Goal: Task Accomplishment & Management: Use online tool/utility

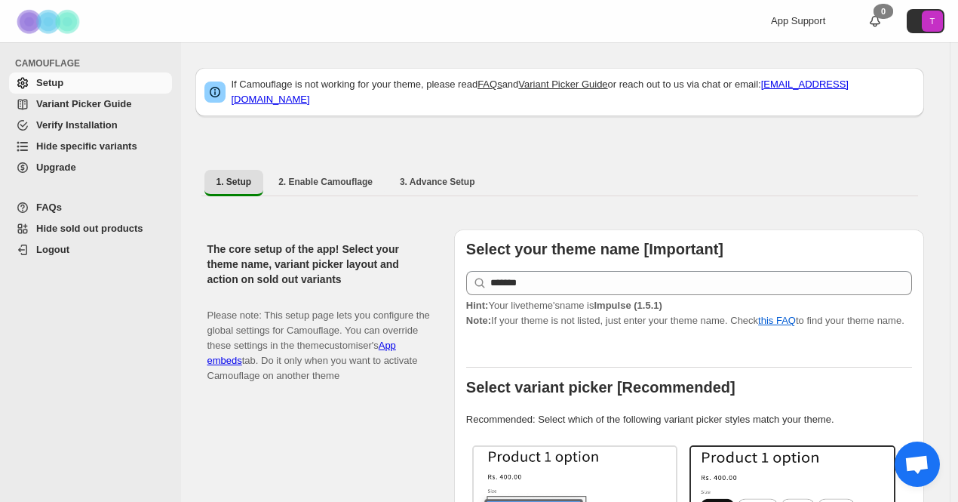
click at [68, 143] on span "Hide specific variants" at bounding box center [86, 145] width 101 height 11
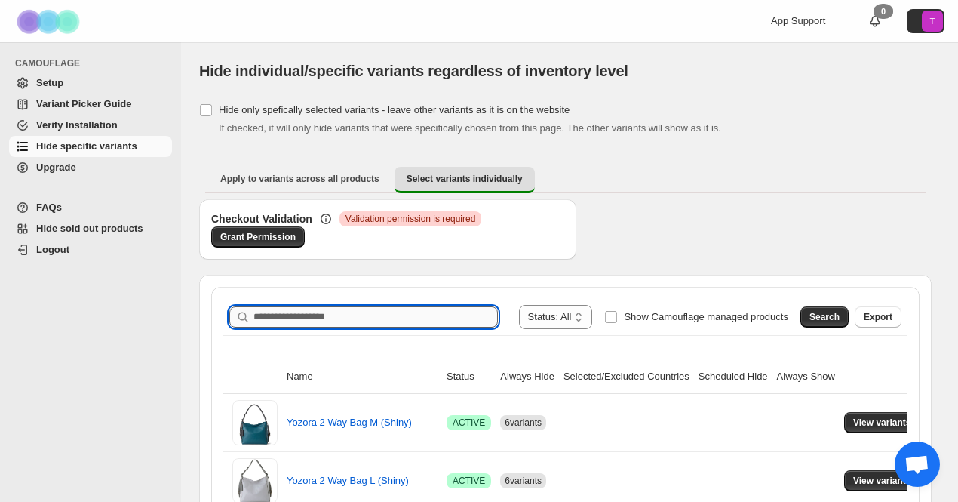
click at [434, 316] on input "Search product name" at bounding box center [375, 316] width 244 height 21
type input "*******"
click at [837, 316] on span "Search" at bounding box center [824, 317] width 30 height 12
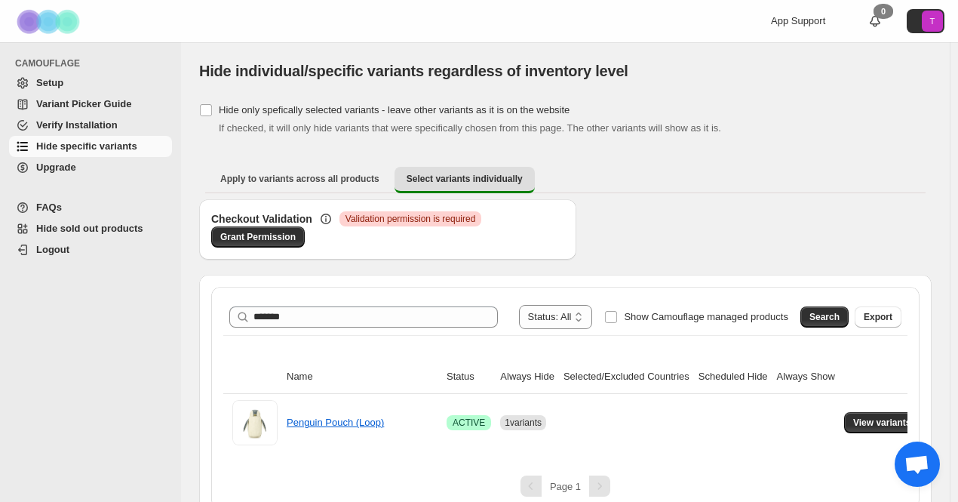
scroll to position [17, 0]
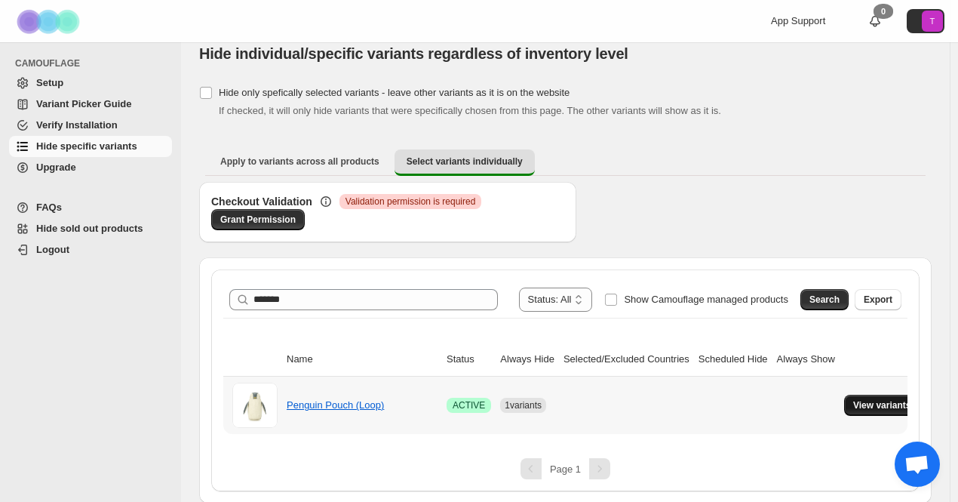
click at [853, 404] on span "View variants" at bounding box center [882, 405] width 58 height 12
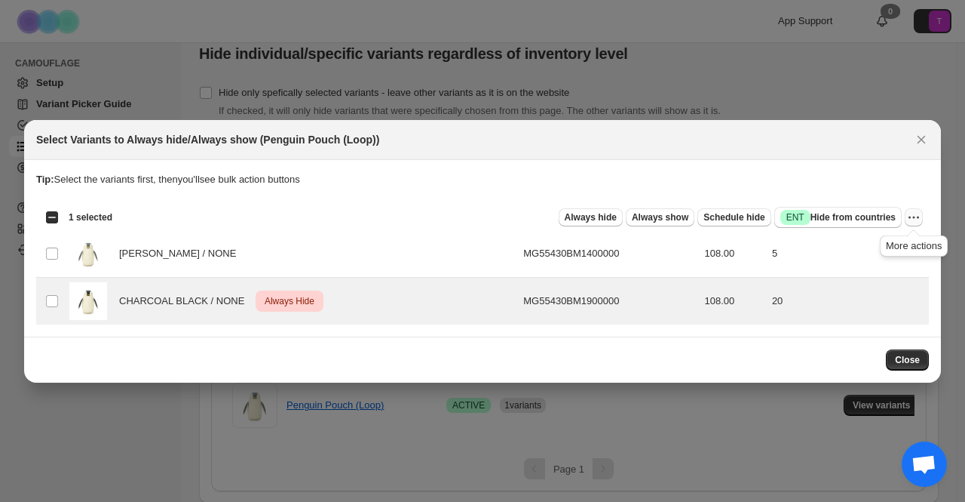
click at [913, 219] on icon "More actions" at bounding box center [914, 217] width 15 height 15
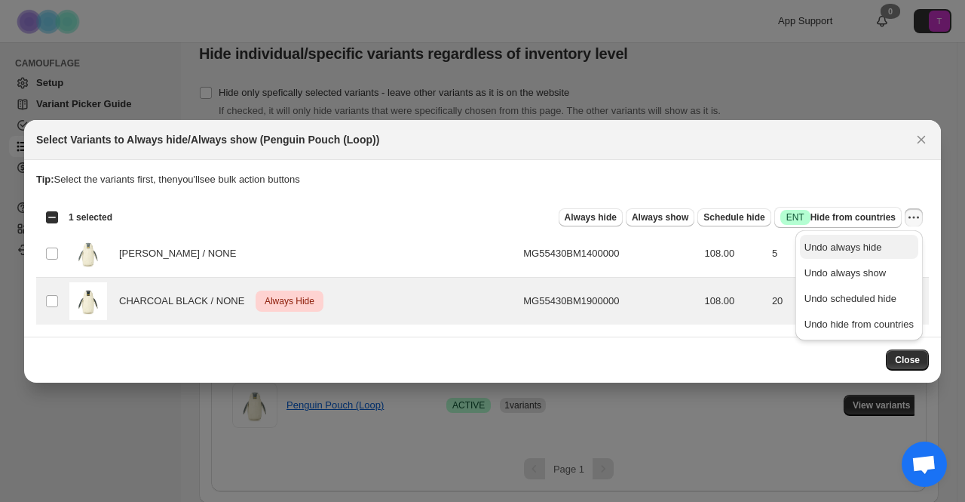
click at [865, 253] on span "Undo always hide" at bounding box center [844, 246] width 78 height 11
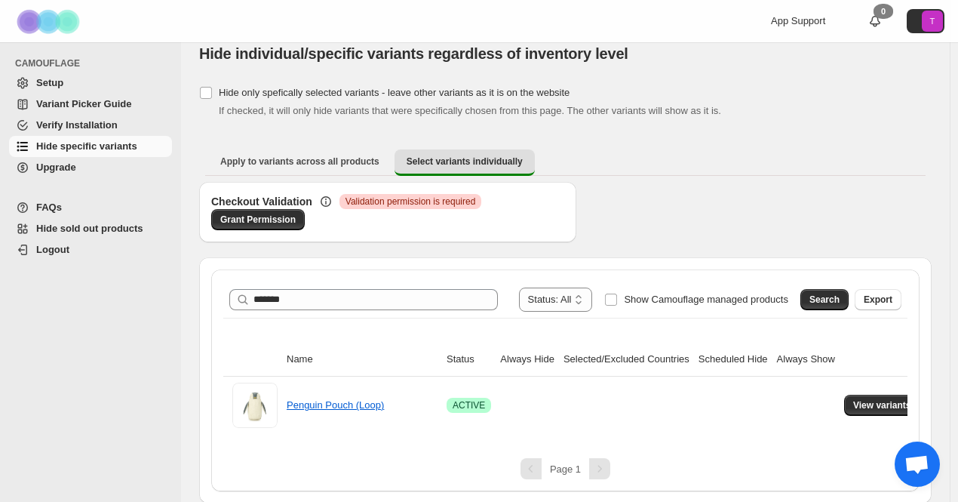
click at [834, 153] on ul "Apply to variants across all products Select variants individually More views" at bounding box center [565, 162] width 720 height 27
click at [878, 405] on span "View variants" at bounding box center [882, 405] width 58 height 12
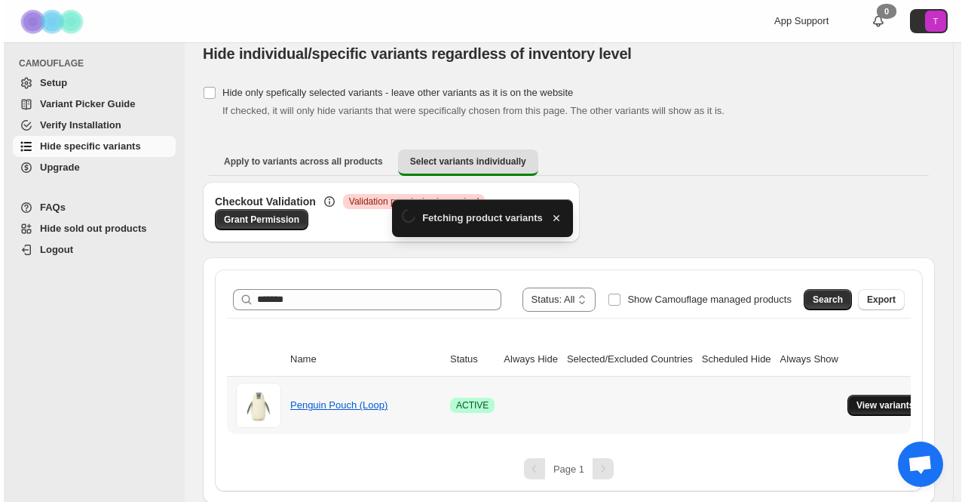
scroll to position [0, 0]
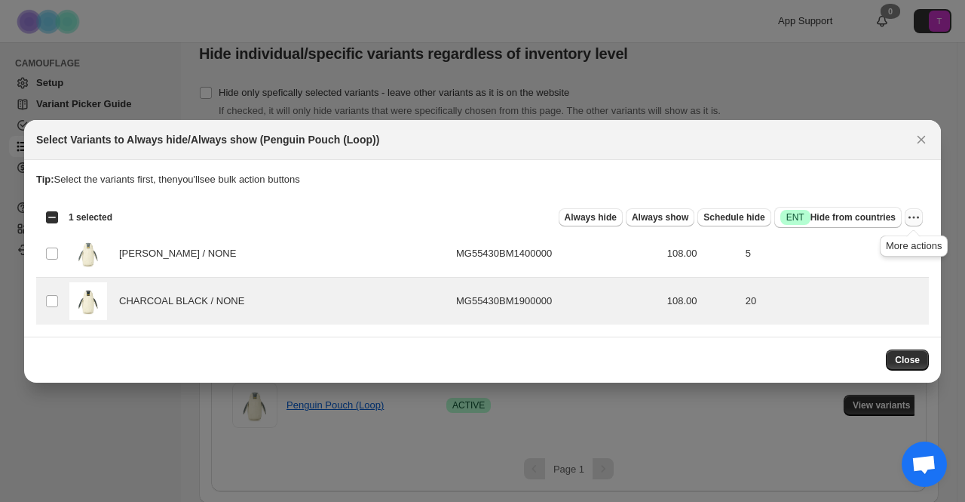
click at [910, 218] on icon "More actions" at bounding box center [914, 217] width 15 height 15
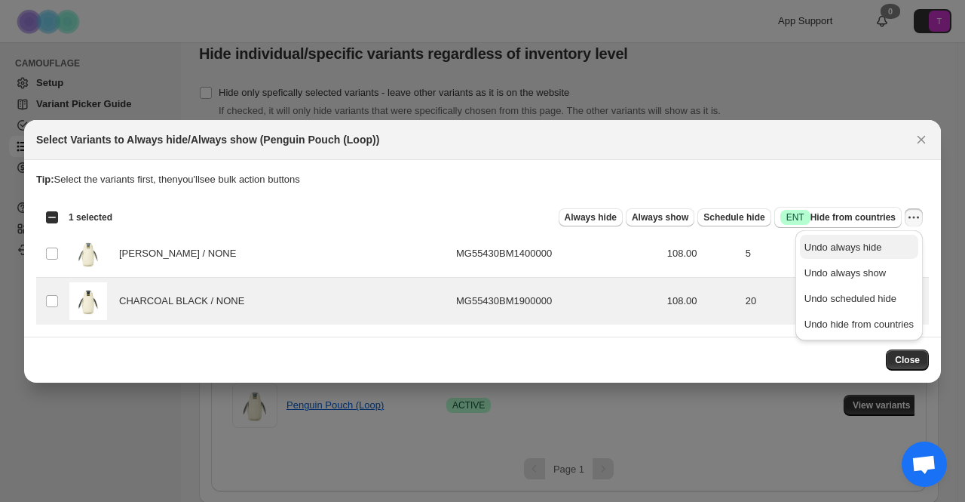
click at [879, 250] on span "Undo always hide" at bounding box center [859, 247] width 109 height 15
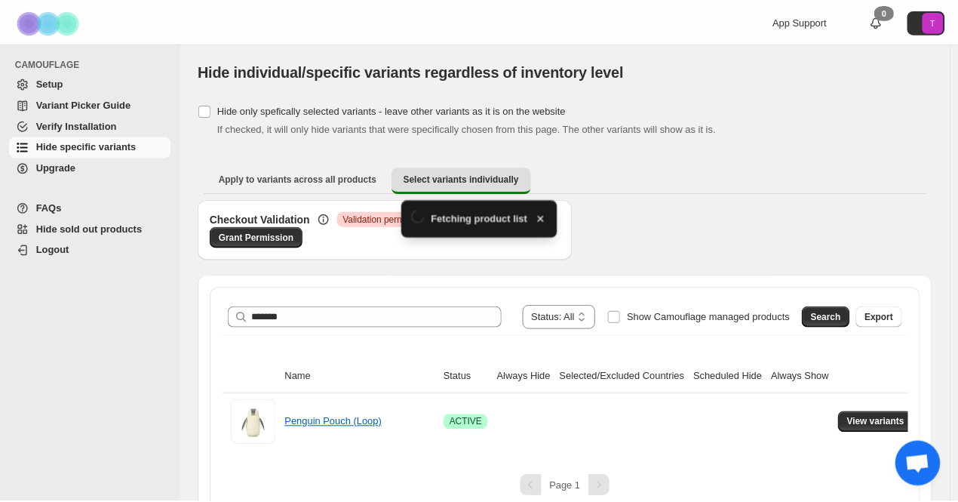
scroll to position [17, 0]
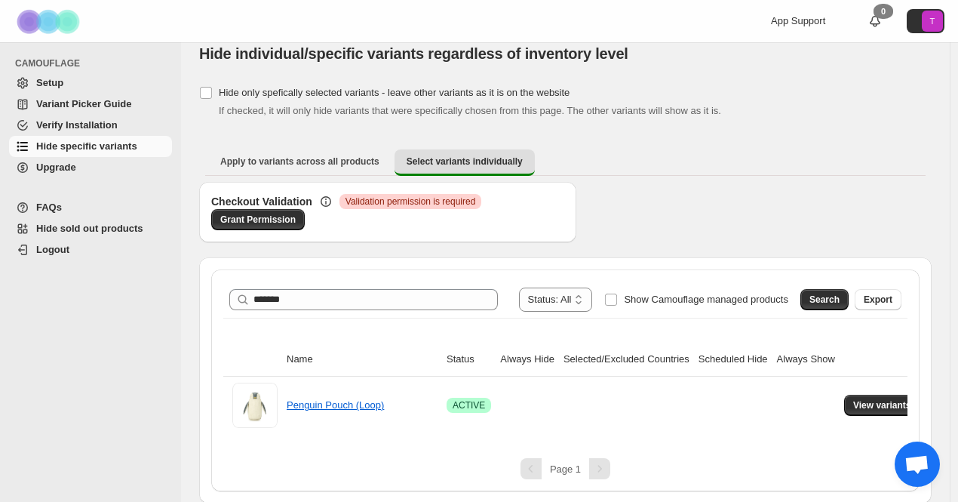
click at [677, 69] on div "[object Object]. This page is ready Hide individual/specific variants regardles…" at bounding box center [565, 53] width 732 height 57
click at [853, 401] on span "View variants" at bounding box center [882, 405] width 58 height 12
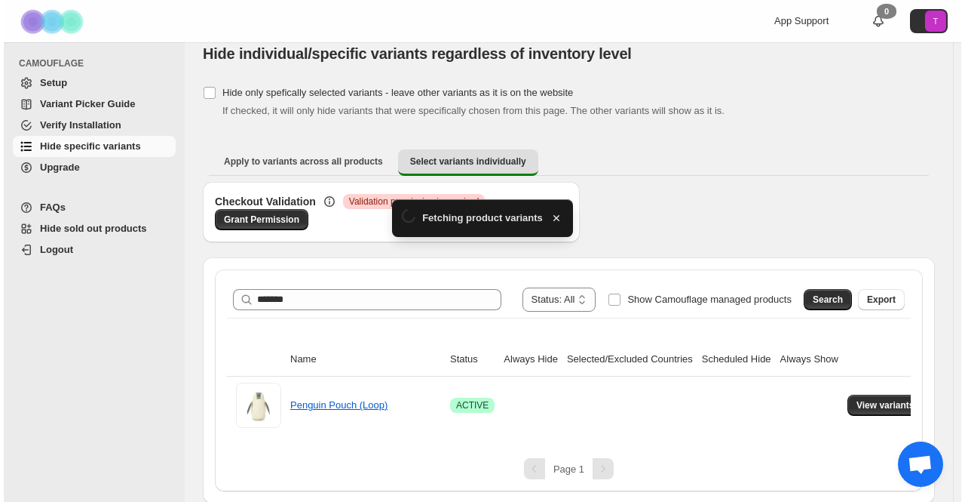
scroll to position [0, 0]
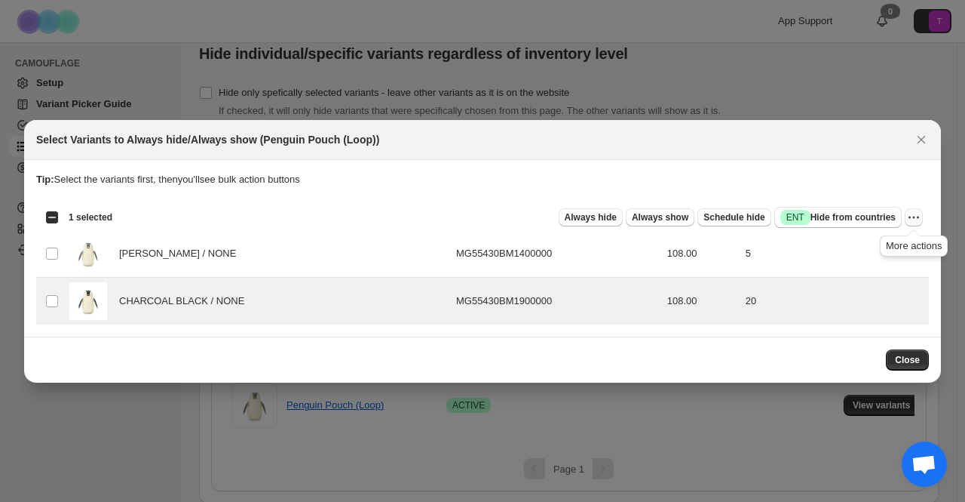
click at [911, 215] on icon "More actions" at bounding box center [914, 217] width 15 height 15
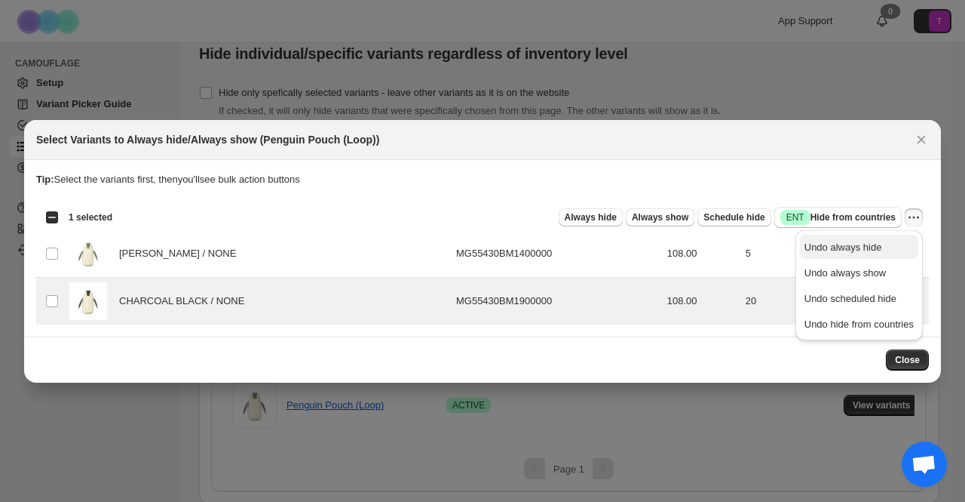
click at [873, 247] on span "Undo always hide" at bounding box center [844, 246] width 78 height 11
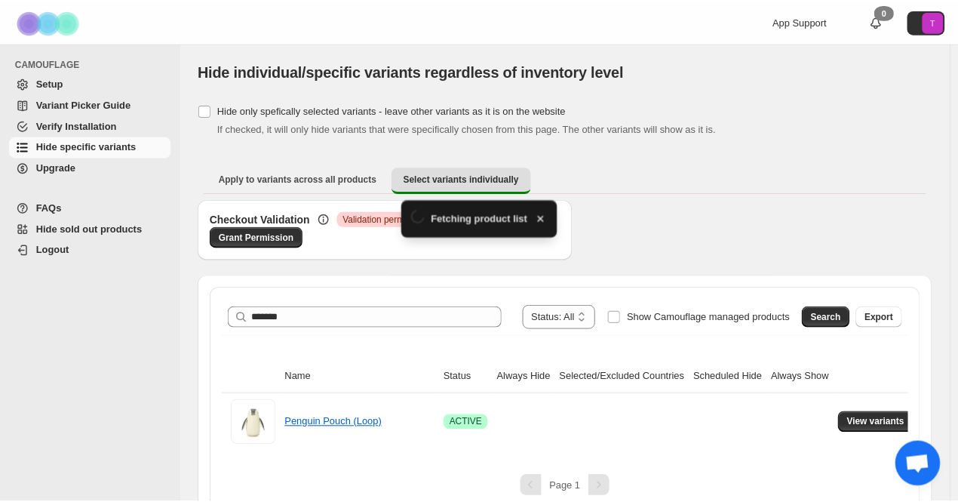
scroll to position [17, 0]
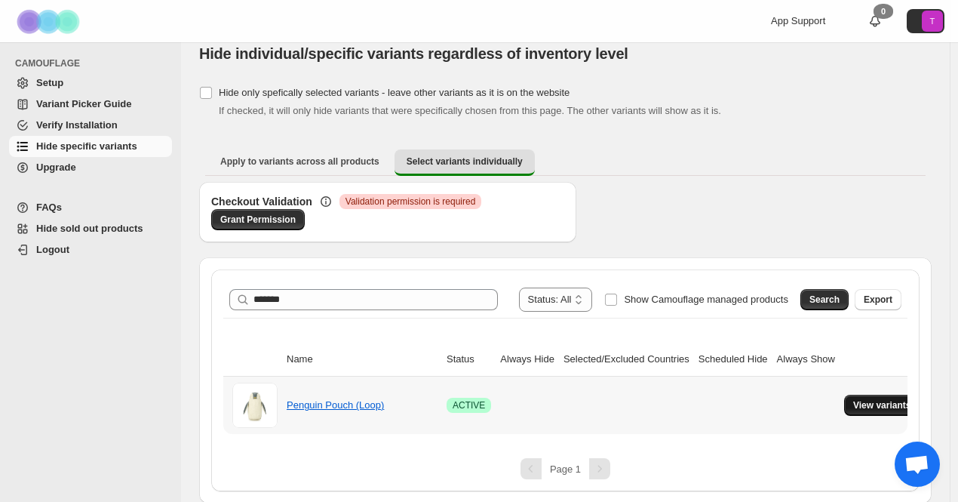
click at [886, 405] on span "View variants" at bounding box center [882, 405] width 58 height 12
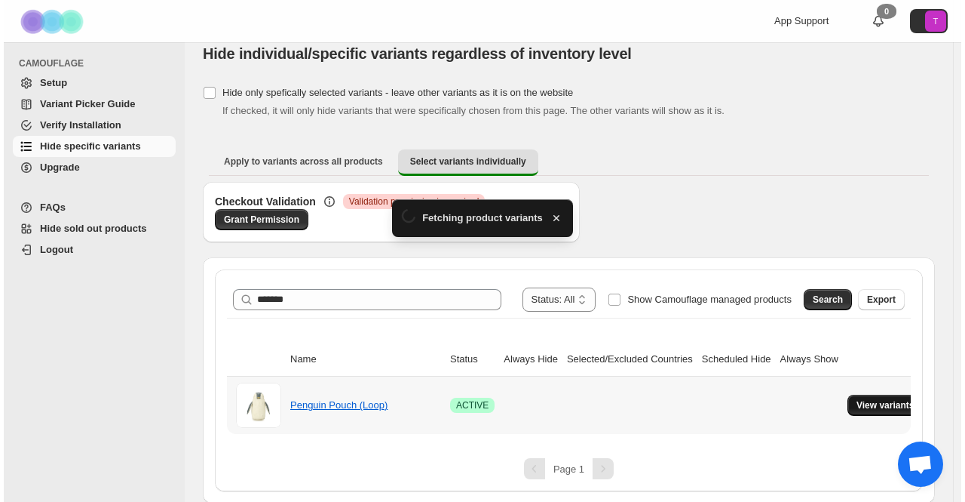
scroll to position [0, 0]
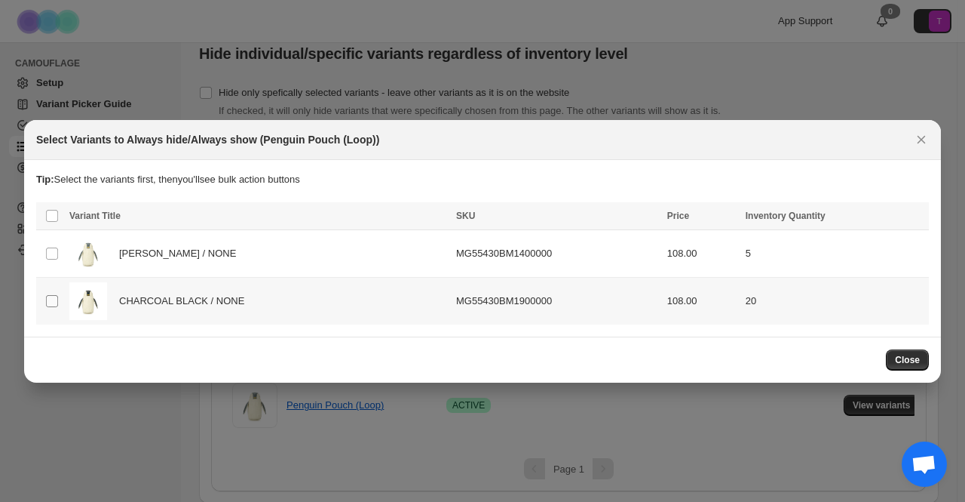
click at [51, 306] on span ":r20:" at bounding box center [52, 301] width 14 height 14
click at [916, 221] on icon "More actions" at bounding box center [914, 217] width 15 height 15
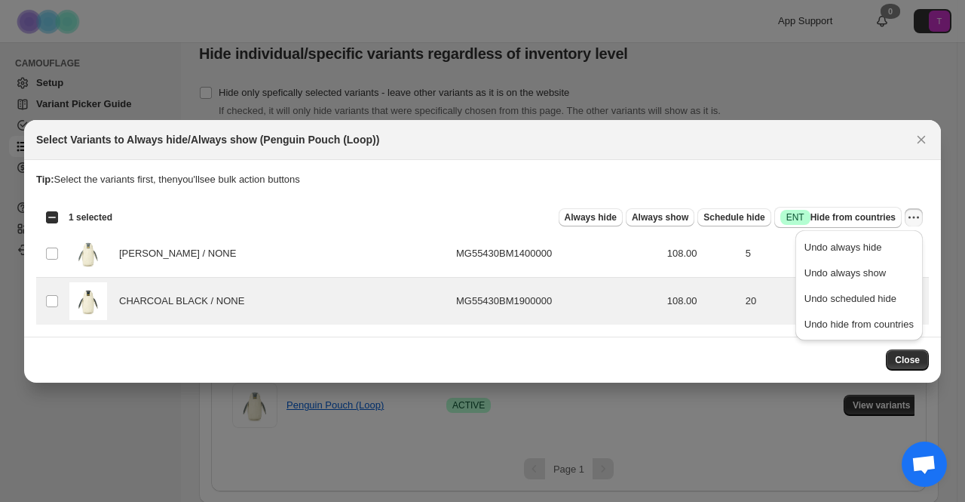
click at [859, 242] on span "Undo always hide" at bounding box center [844, 246] width 78 height 11
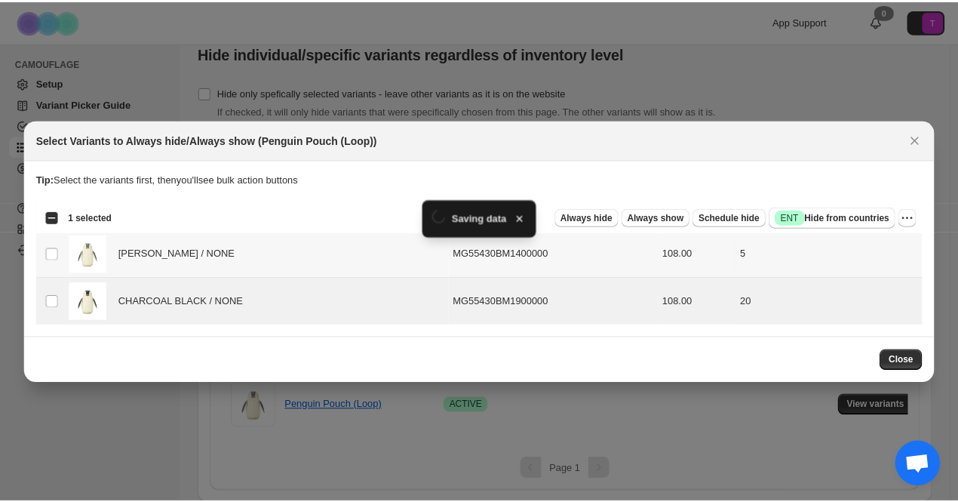
scroll to position [17, 0]
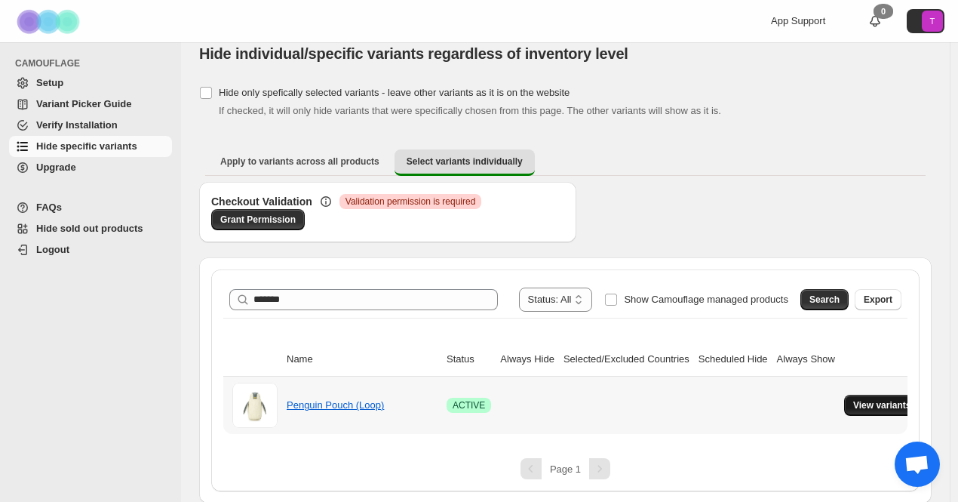
click at [893, 402] on span "View variants" at bounding box center [882, 405] width 58 height 12
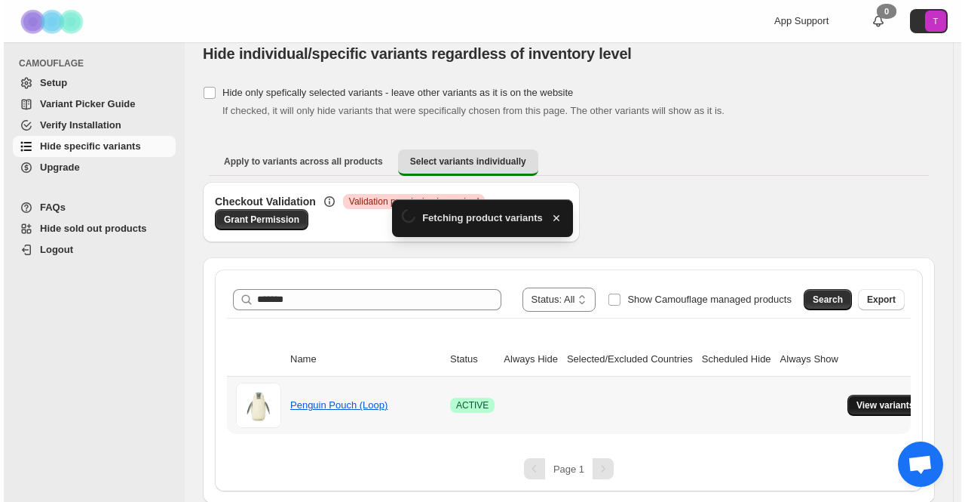
scroll to position [0, 0]
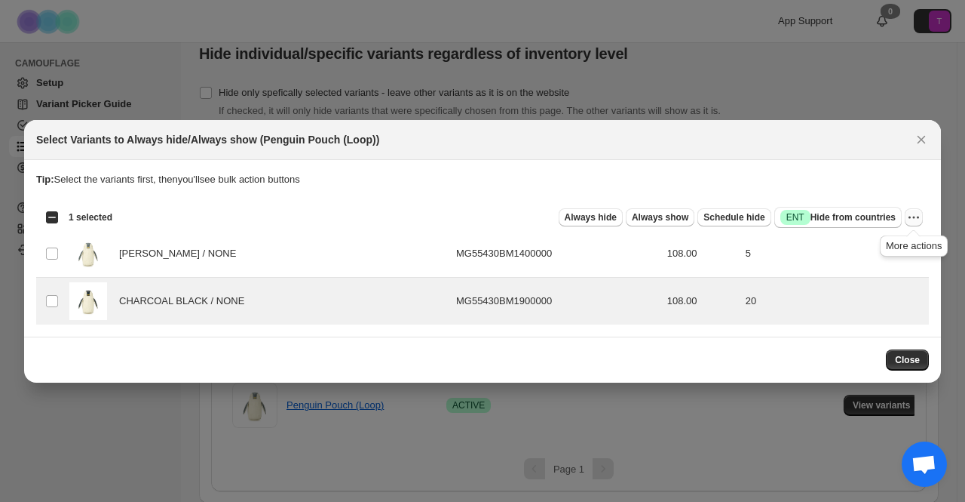
click at [917, 218] on icon "More actions" at bounding box center [918, 217] width 2 height 2
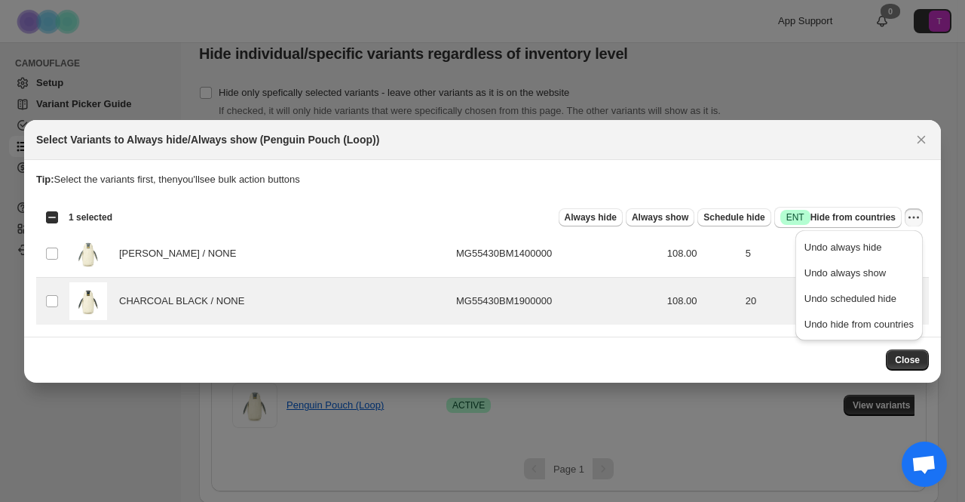
click at [819, 180] on p "Tip: Select the variants first, then you'll see bulk action buttons" at bounding box center [482, 179] width 893 height 15
click at [844, 219] on span "Success ENT Hide from countries" at bounding box center [838, 217] width 115 height 15
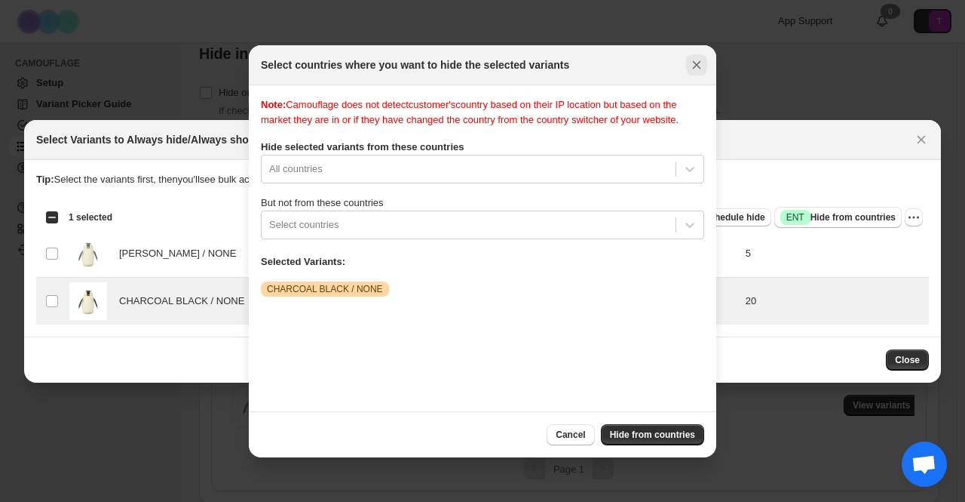
click at [695, 60] on icon "Close" at bounding box center [696, 64] width 15 height 15
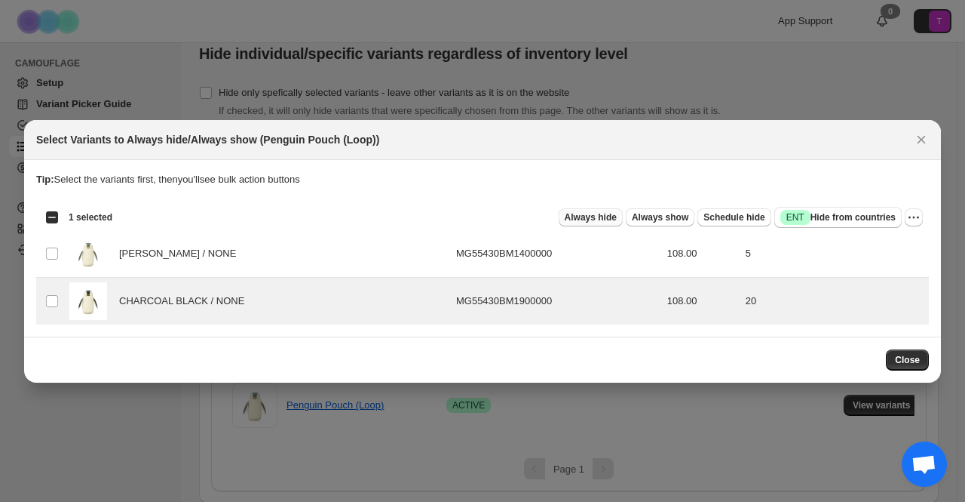
click at [617, 218] on span "Always hide" at bounding box center [591, 217] width 52 height 12
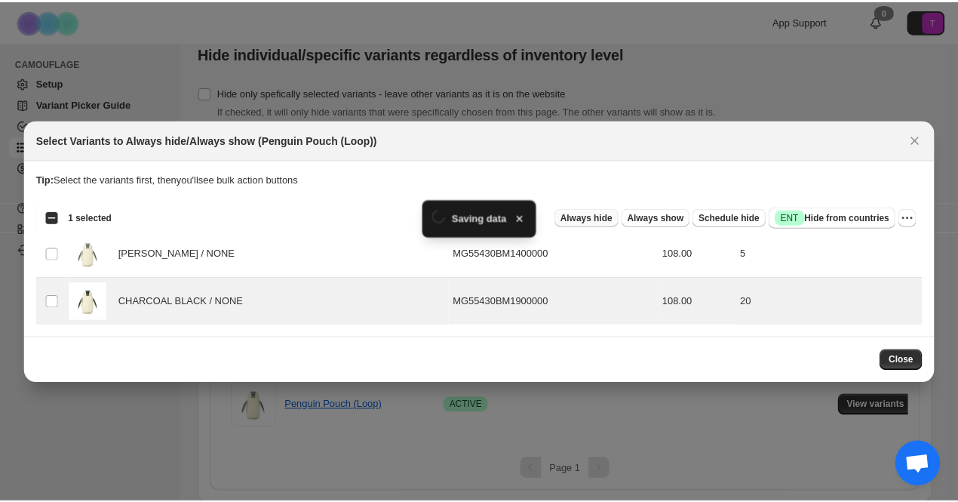
scroll to position [17, 0]
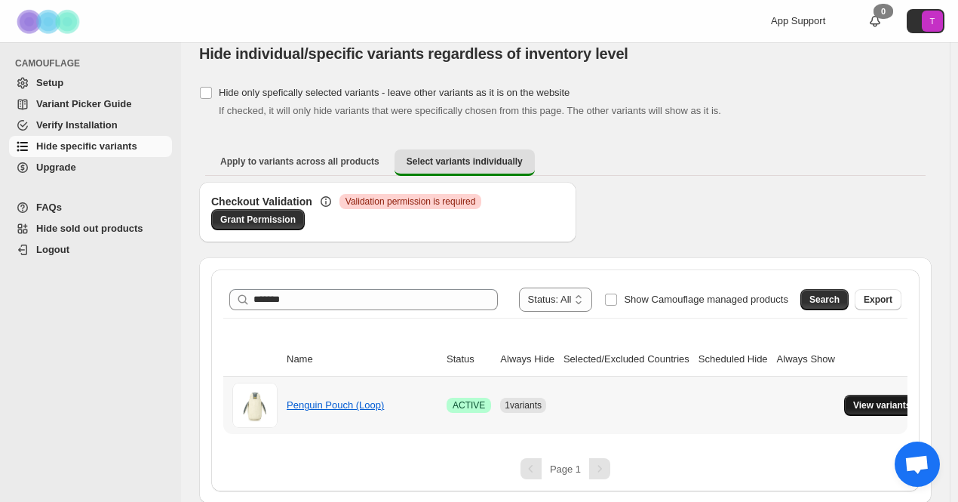
click at [876, 407] on span "View variants" at bounding box center [882, 405] width 58 height 12
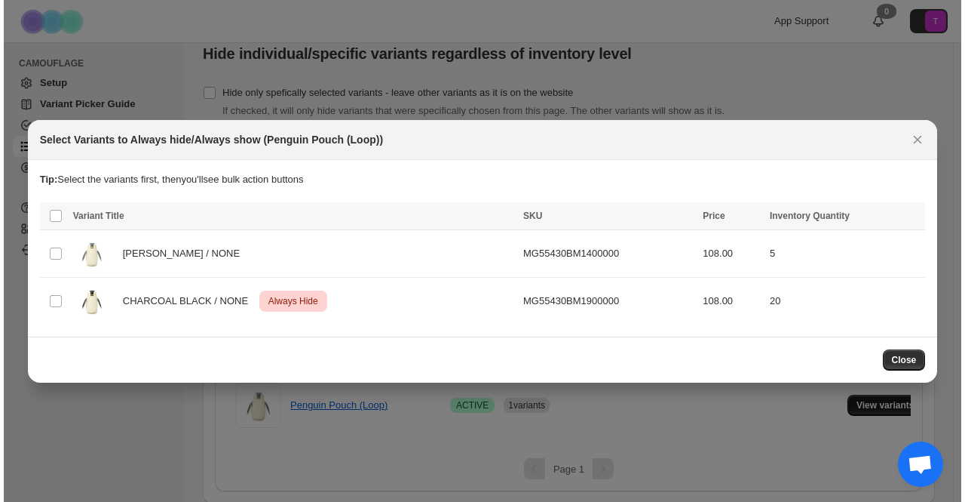
scroll to position [0, 0]
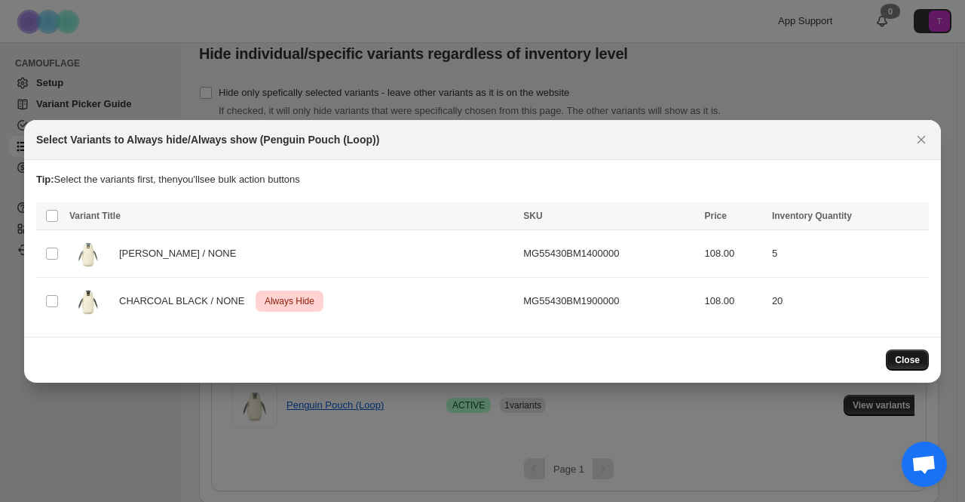
click at [897, 357] on button "Close" at bounding box center [907, 359] width 43 height 21
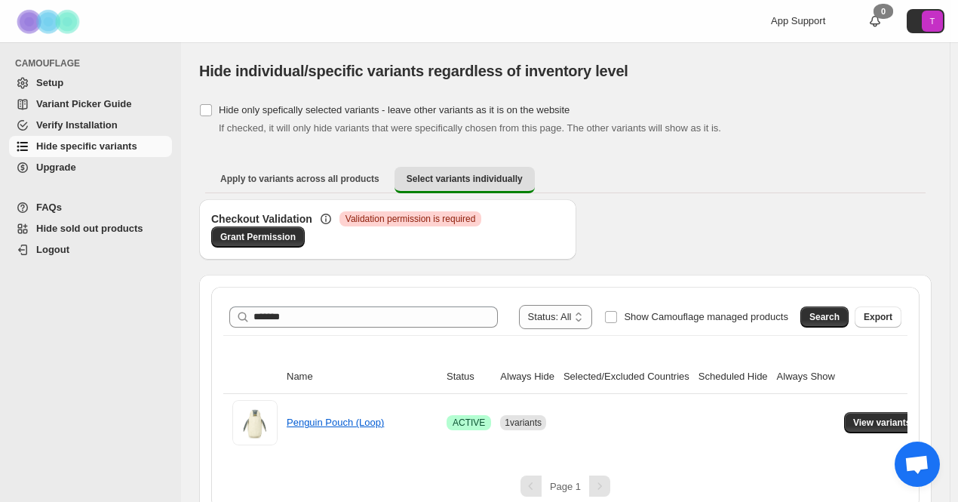
click at [753, 127] on div "If checked, it will only hide variants that were specifically chosen from this …" at bounding box center [575, 128] width 713 height 15
